Goal: Obtain resource: Obtain resource

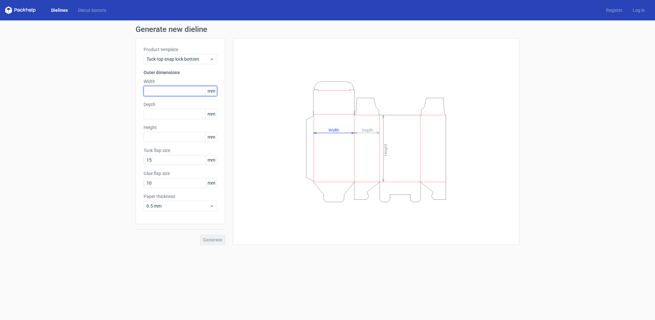
click at [169, 90] on input "text" at bounding box center [181, 91] width 74 height 10
click at [174, 90] on input "text" at bounding box center [181, 91] width 74 height 10
type input "2"
type input "95"
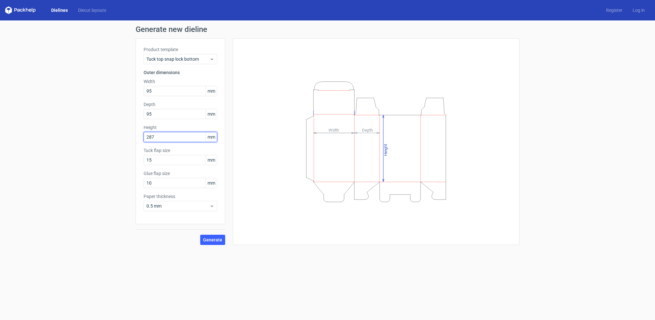
type input "287"
click at [214, 240] on span "Generate" at bounding box center [212, 240] width 19 height 4
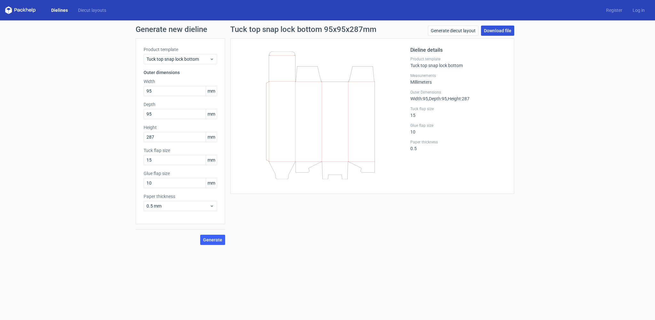
click at [499, 29] on link "Download file" at bounding box center [497, 31] width 33 height 10
click at [213, 240] on span "Generate" at bounding box center [212, 240] width 19 height 4
click at [190, 58] on span "Tuck top snap lock bottom" at bounding box center [177, 59] width 63 height 6
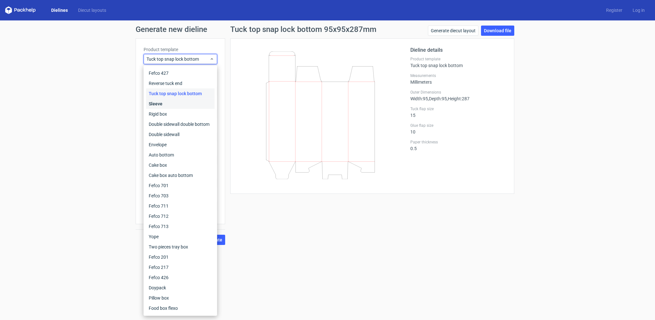
click at [170, 106] on div "Sleeve" at bounding box center [180, 104] width 68 height 10
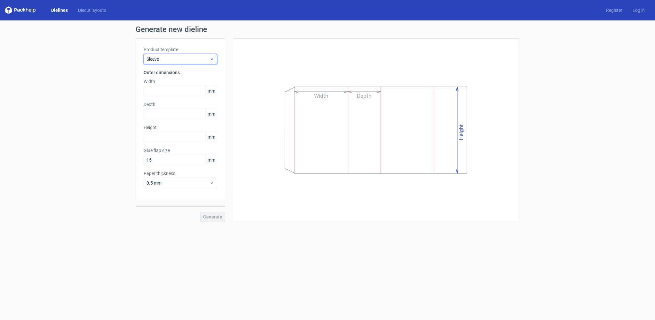
click at [183, 60] on span "Sleeve" at bounding box center [177, 59] width 63 height 6
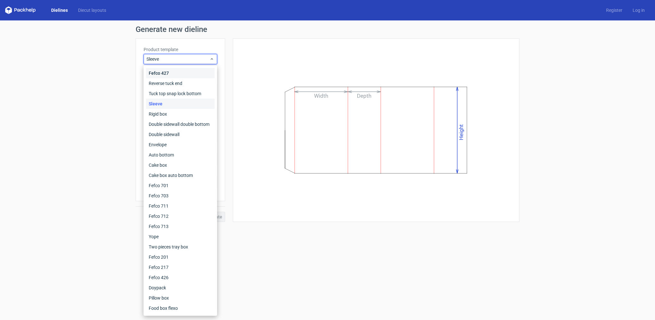
click at [177, 72] on div "Fefco 427" at bounding box center [180, 73] width 68 height 10
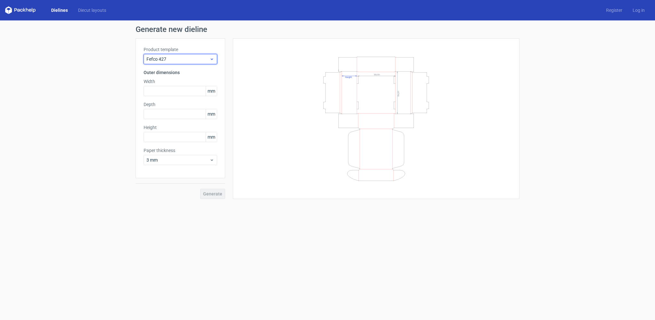
click at [182, 58] on span "Fefco 427" at bounding box center [177, 59] width 63 height 6
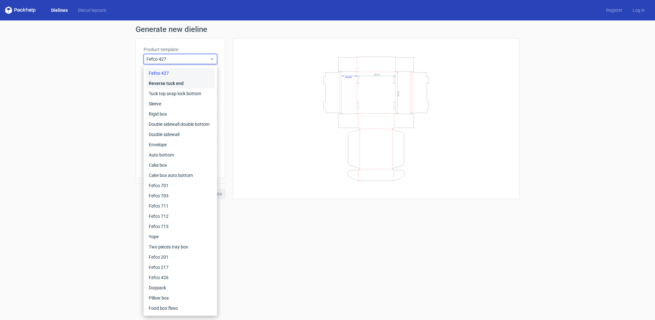
click at [177, 81] on div "Reverse tuck end" at bounding box center [180, 83] width 68 height 10
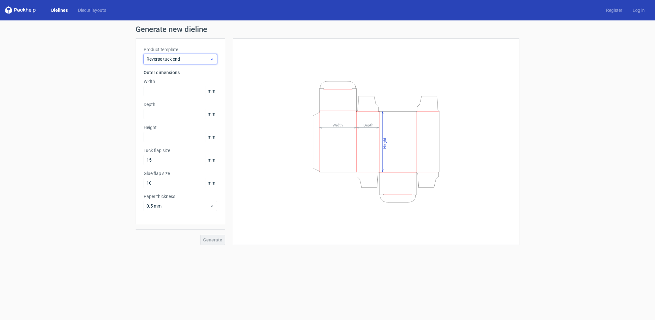
click at [183, 61] on span "Reverse tuck end" at bounding box center [177, 59] width 63 height 6
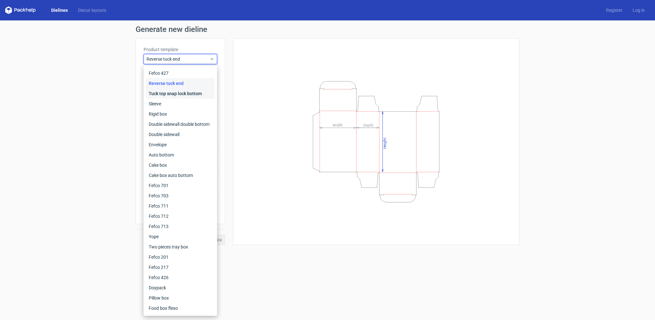
click at [182, 94] on div "Tuck top snap lock bottom" at bounding box center [180, 94] width 68 height 10
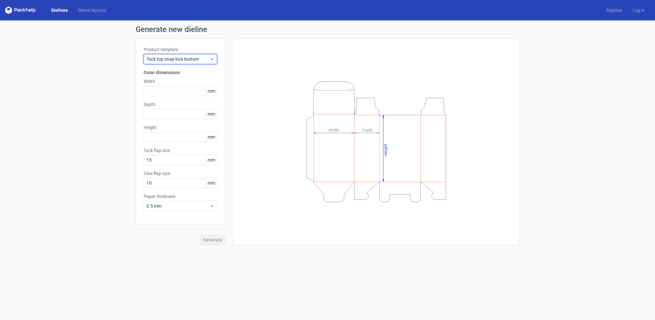
click at [194, 60] on span "Tuck top snap lock bottom" at bounding box center [177, 59] width 63 height 6
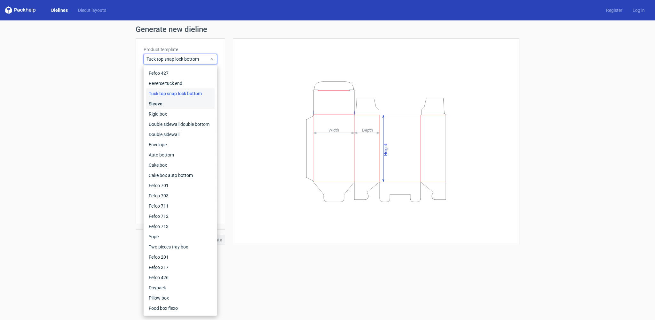
click at [188, 102] on div "Sleeve" at bounding box center [180, 104] width 68 height 10
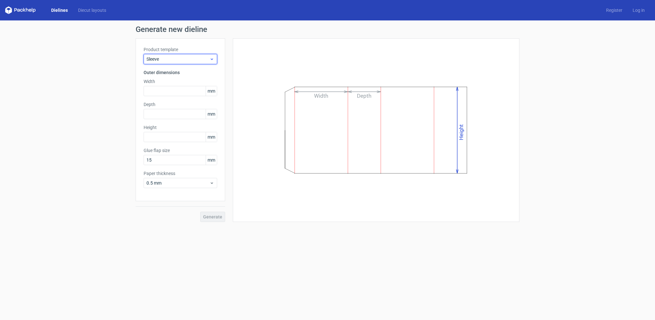
click at [199, 61] on span "Sleeve" at bounding box center [177, 59] width 63 height 6
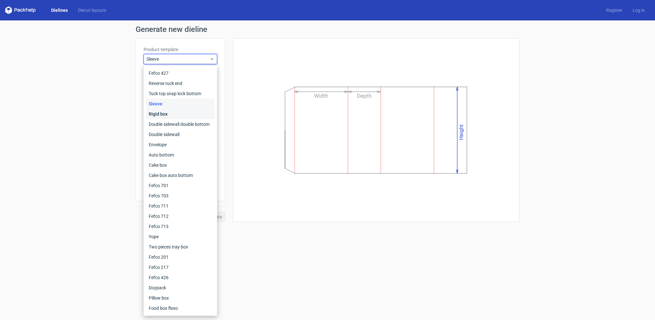
click at [188, 113] on div "Rigid box" at bounding box center [180, 114] width 68 height 10
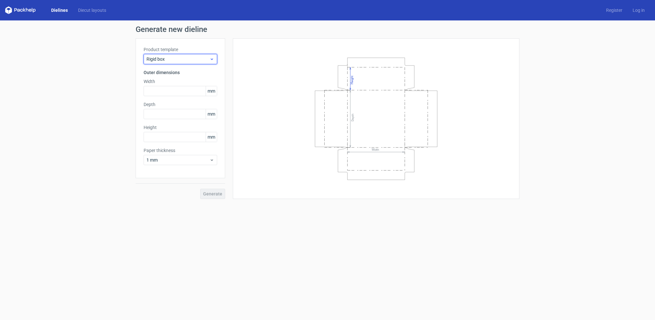
click at [193, 57] on span "Rigid box" at bounding box center [177, 59] width 63 height 6
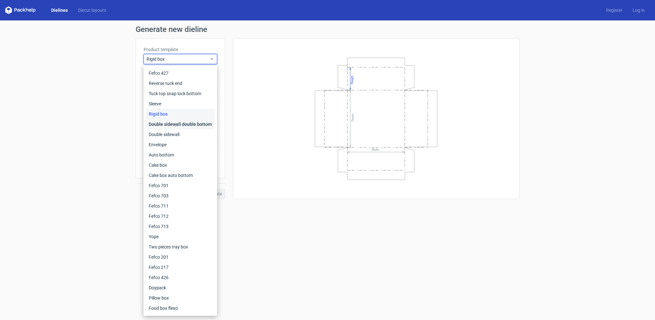
click at [183, 123] on div "Double sidewall double bottom" at bounding box center [180, 124] width 68 height 10
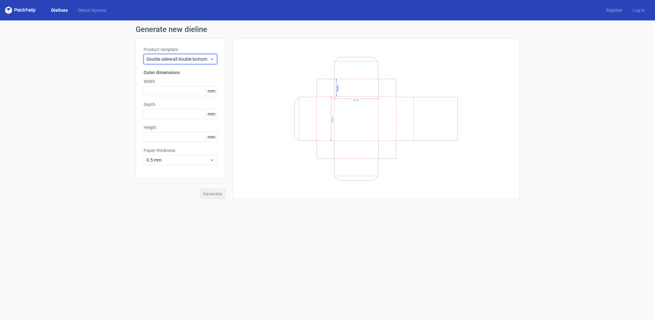
click at [195, 58] on span "Double sidewall double bottom" at bounding box center [177, 59] width 63 height 6
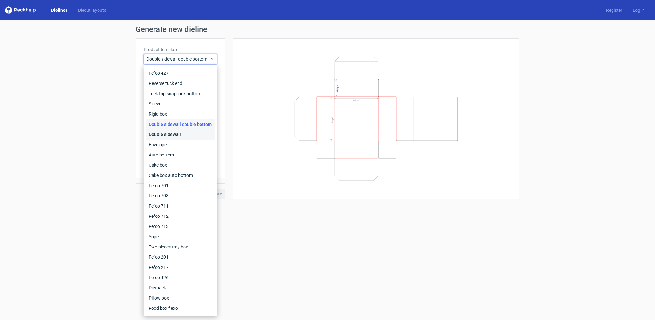
click at [188, 134] on div "Double sidewall" at bounding box center [180, 135] width 68 height 10
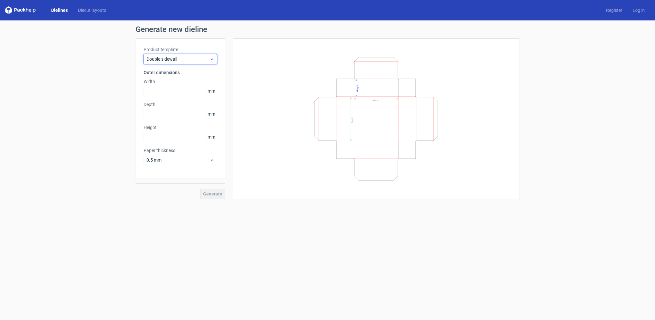
click at [201, 57] on span "Double sidewall" at bounding box center [177, 59] width 63 height 6
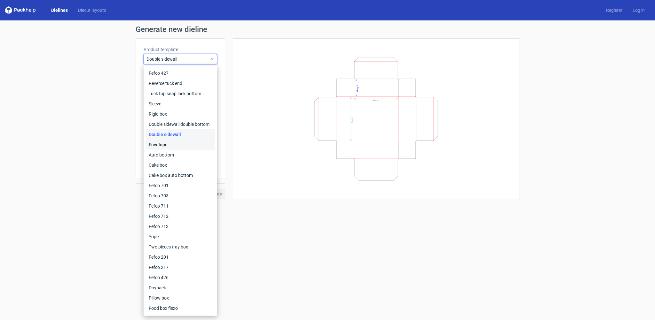
click at [193, 143] on div "Envelope" at bounding box center [180, 145] width 68 height 10
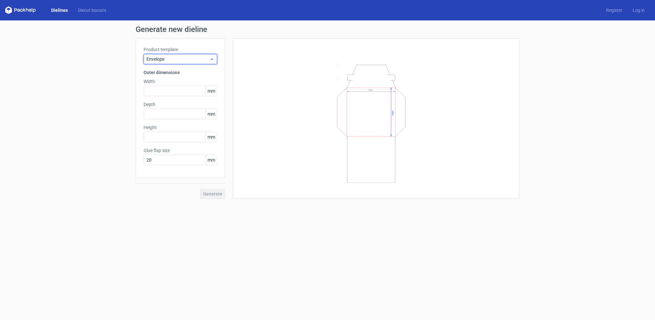
click at [190, 57] on span "Envelope" at bounding box center [177, 59] width 63 height 6
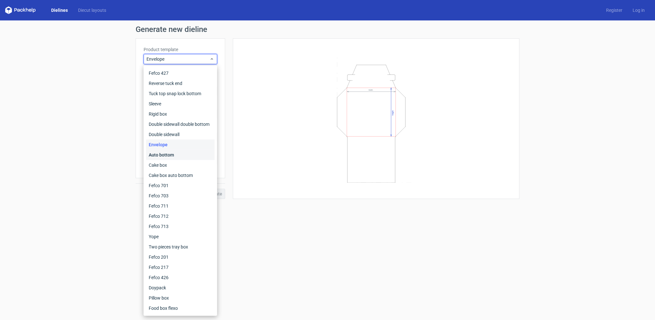
click at [185, 153] on div "Auto bottom" at bounding box center [180, 155] width 68 height 10
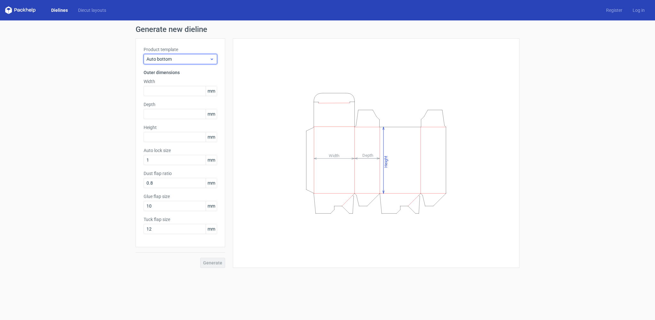
click at [180, 55] on div "Auto bottom" at bounding box center [181, 59] width 74 height 10
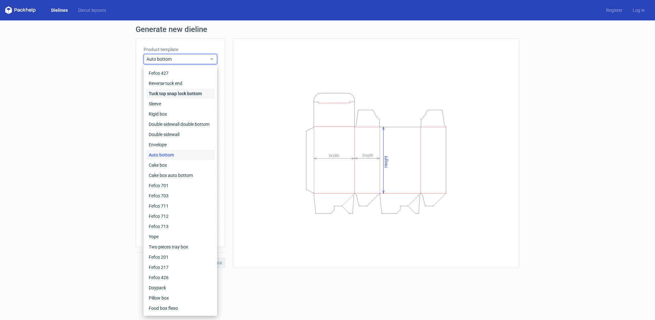
click at [182, 94] on div "Tuck top snap lock bottom" at bounding box center [180, 94] width 68 height 10
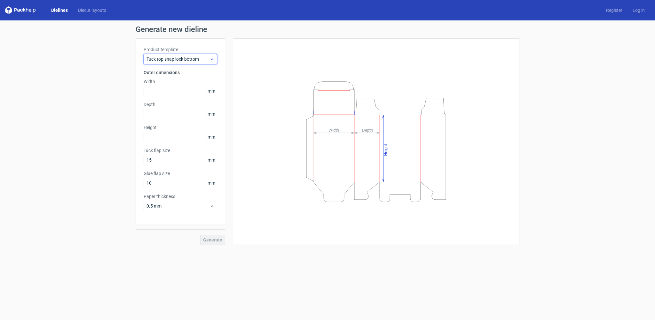
click at [180, 57] on span "Tuck top snap lock bottom" at bounding box center [177, 59] width 63 height 6
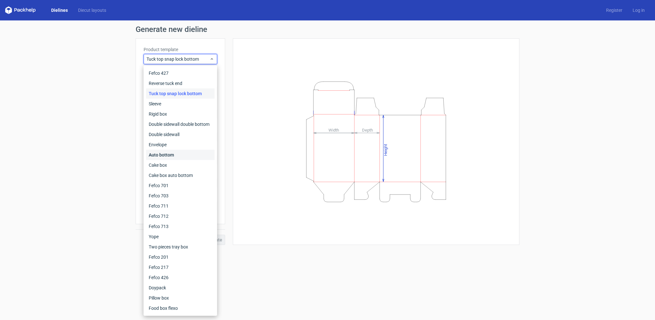
click at [179, 154] on div "Auto bottom" at bounding box center [180, 155] width 68 height 10
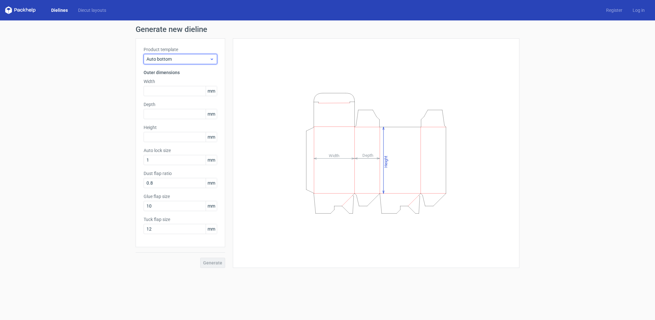
click at [198, 57] on span "Auto bottom" at bounding box center [177, 59] width 63 height 6
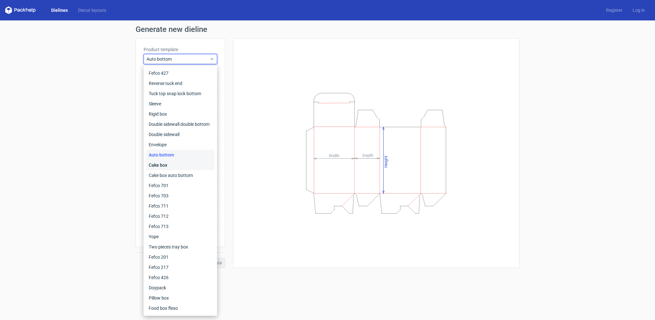
click at [180, 166] on div "Cake box" at bounding box center [180, 165] width 68 height 10
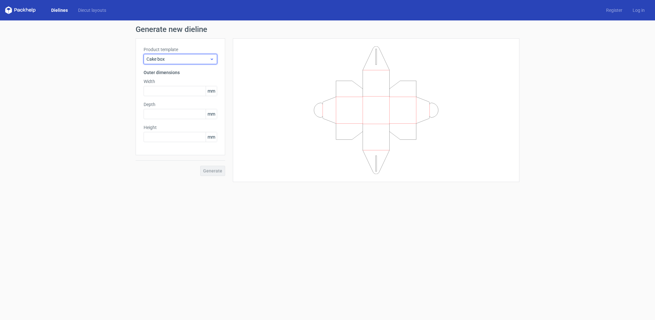
click at [183, 60] on span "Cake box" at bounding box center [177, 59] width 63 height 6
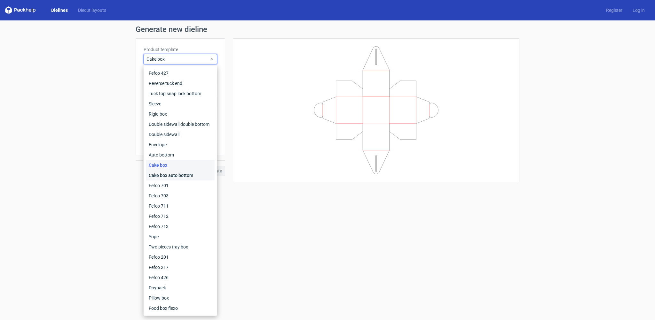
click at [181, 177] on div "Cake box auto bottom" at bounding box center [180, 175] width 68 height 10
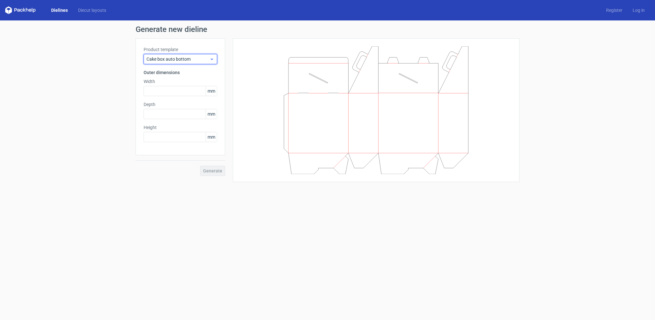
click at [190, 57] on span "Cake box auto bottom" at bounding box center [177, 59] width 63 height 6
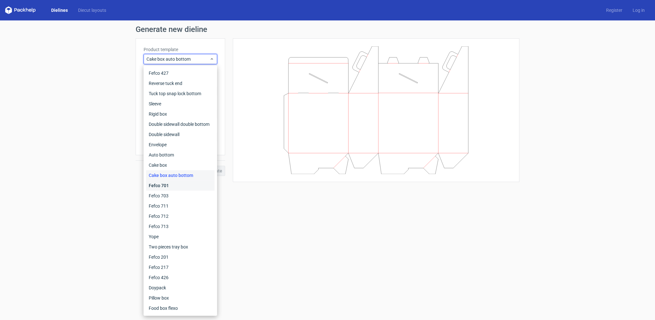
click at [191, 187] on div "Fefco 701" at bounding box center [180, 186] width 68 height 10
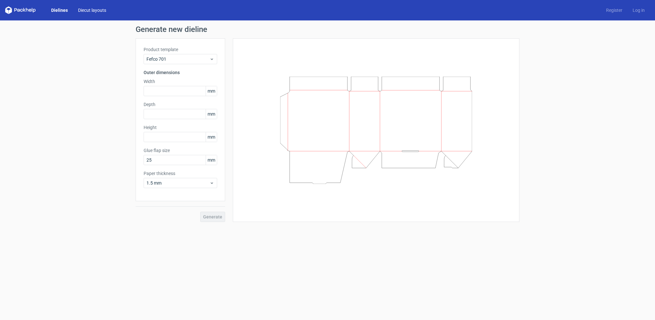
click at [97, 12] on link "Diecut layouts" at bounding box center [92, 10] width 38 height 6
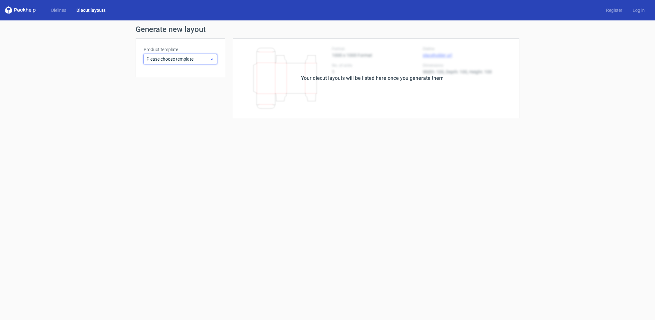
click at [197, 59] on span "Please choose template" at bounding box center [177, 59] width 63 height 6
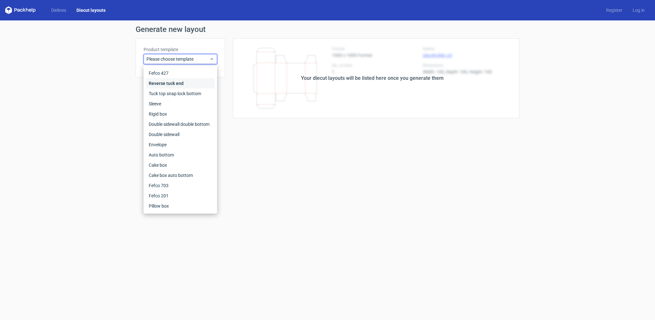
click at [196, 79] on div "Reverse tuck end" at bounding box center [180, 83] width 68 height 10
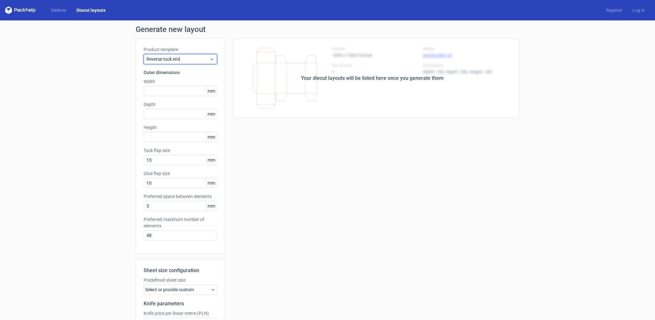
click at [193, 60] on span "Reverse tuck end" at bounding box center [177, 59] width 63 height 6
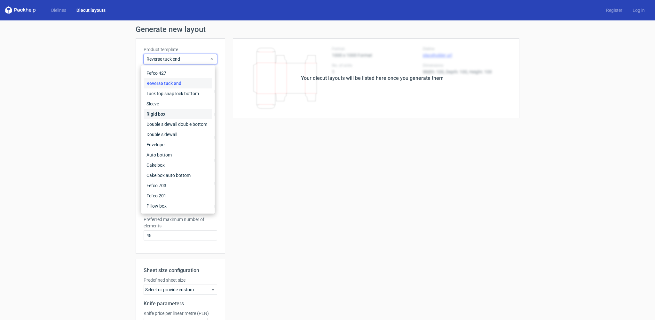
click at [181, 113] on div "Rigid box" at bounding box center [178, 114] width 68 height 10
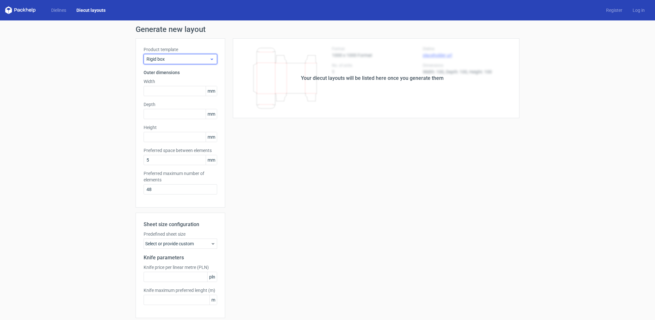
click at [185, 63] on div "Rigid box" at bounding box center [181, 59] width 74 height 10
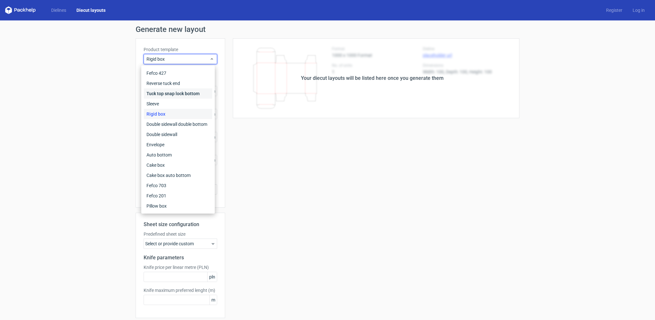
click at [200, 95] on div "Tuck top snap lock bottom" at bounding box center [178, 94] width 68 height 10
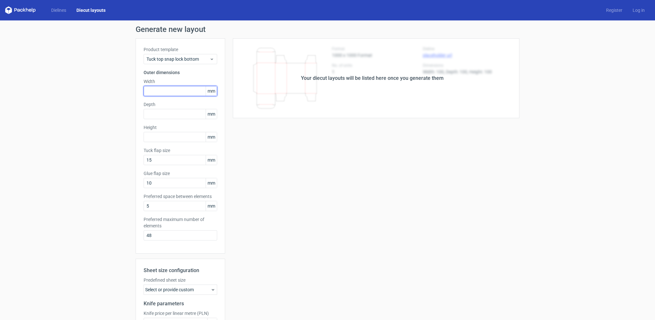
click at [177, 90] on input "text" at bounding box center [181, 91] width 74 height 10
type input "95"
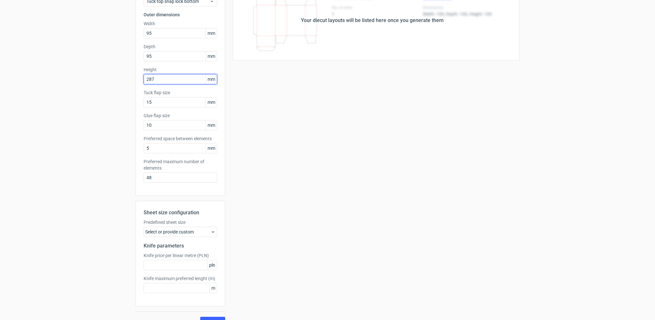
scroll to position [70, 0]
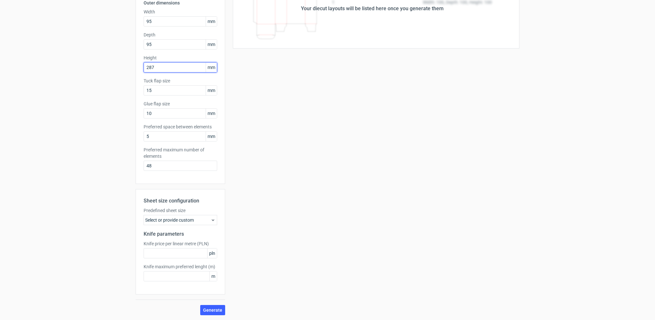
type input "287"
click at [187, 219] on div "Select or provide custom" at bounding box center [181, 220] width 74 height 10
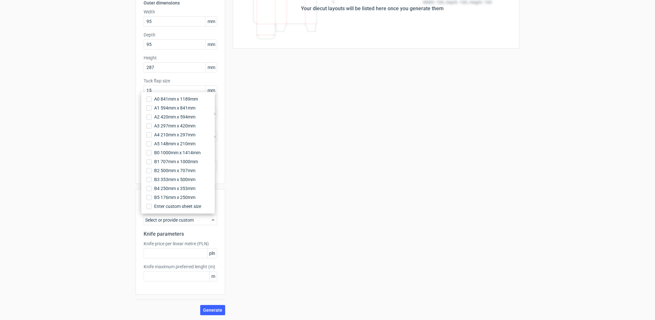
click at [187, 219] on div "Select or provide custom" at bounding box center [181, 220] width 74 height 10
click at [234, 248] on div "Your diecut layouts will be listed here once you generate them Height Depth Wid…" at bounding box center [372, 142] width 294 height 347
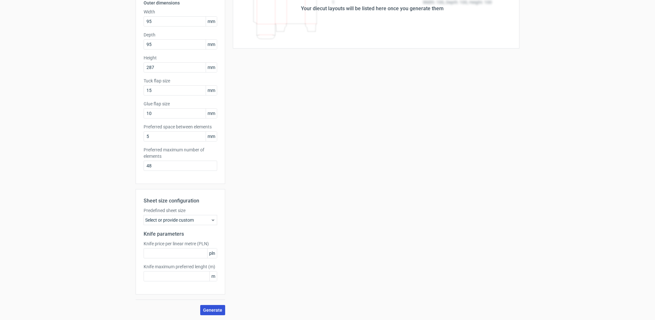
click at [214, 311] on span "Generate" at bounding box center [212, 310] width 19 height 4
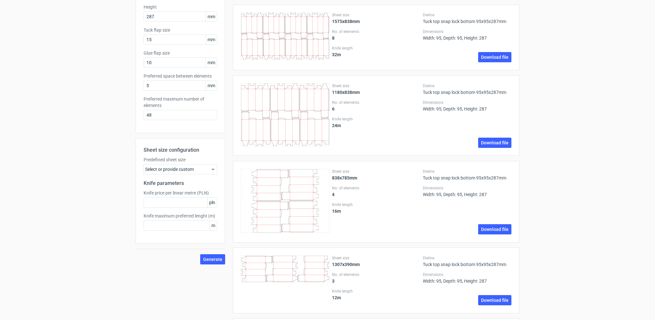
scroll to position [0, 0]
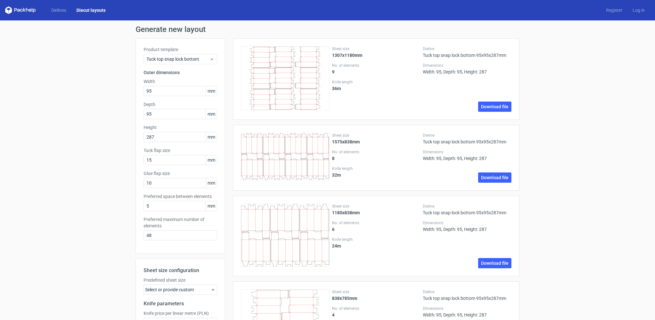
click at [64, 14] on div "Dielines Diecut layouts" at bounding box center [58, 10] width 106 height 8
click at [60, 12] on link "Dielines" at bounding box center [58, 10] width 25 height 6
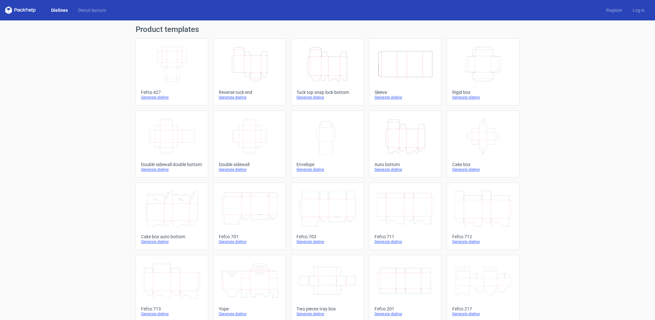
click at [259, 11] on div "Dielines Diecut layouts Register Log in" at bounding box center [327, 10] width 655 height 20
